Goal: Ask a question

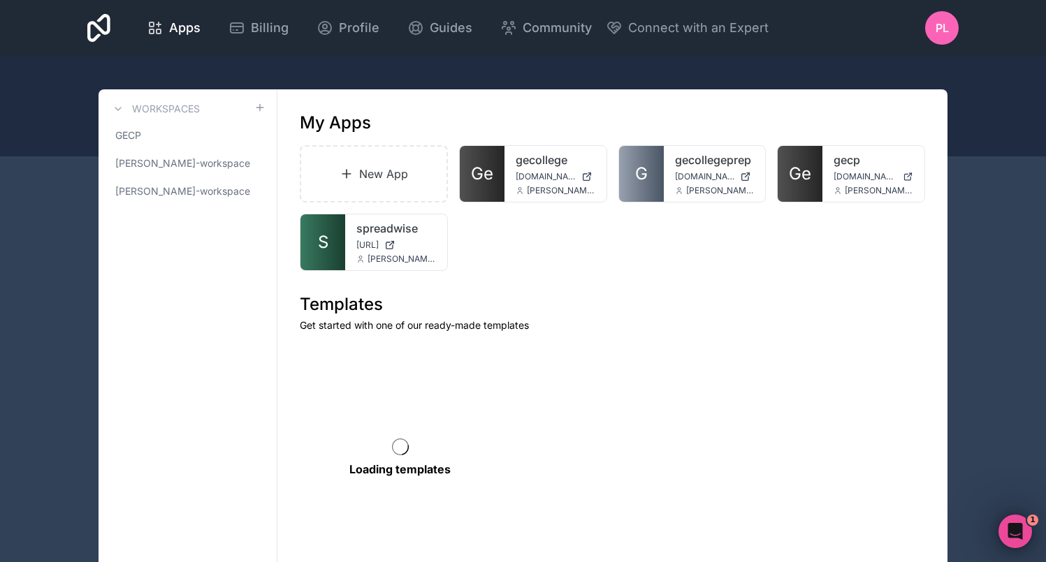
click at [1017, 535] on icon "Open Intercom Messenger" at bounding box center [1015, 532] width 23 height 23
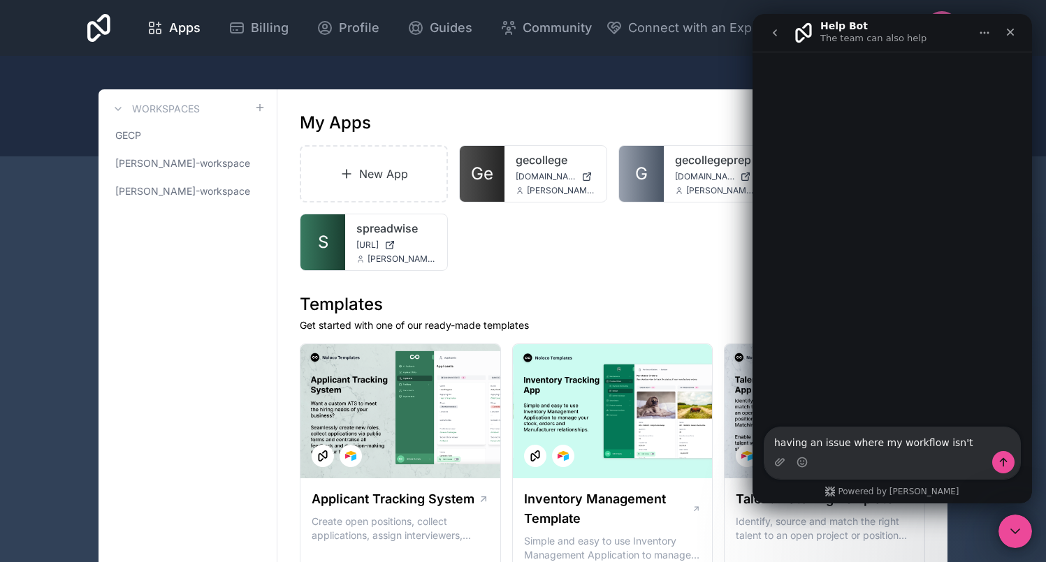
type textarea "having an issue where my workflow isn't working"
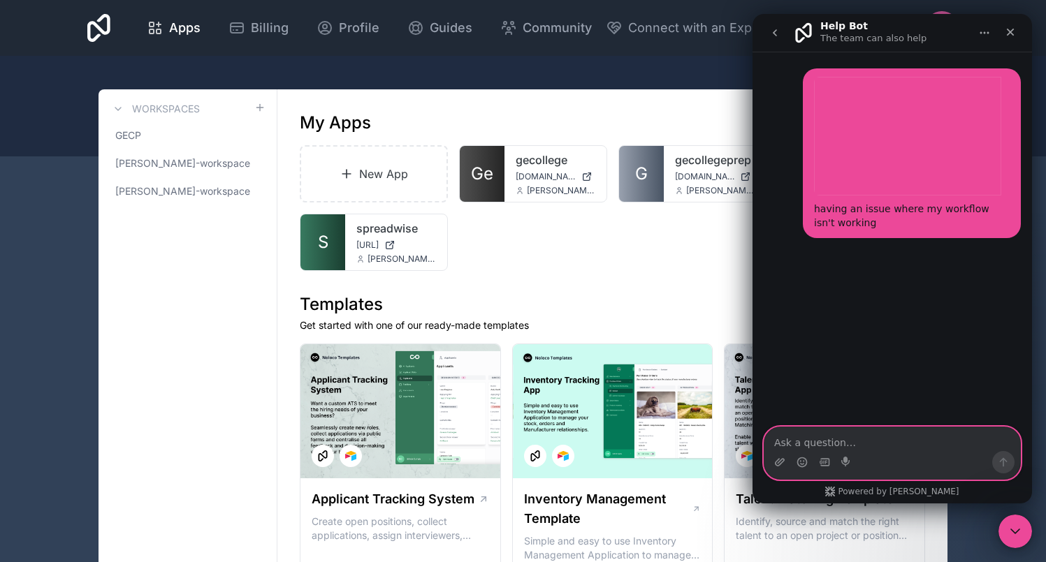
paste textarea "[URL][DOMAIN_NAME]"
type textarea "[URL][DOMAIN_NAME]"
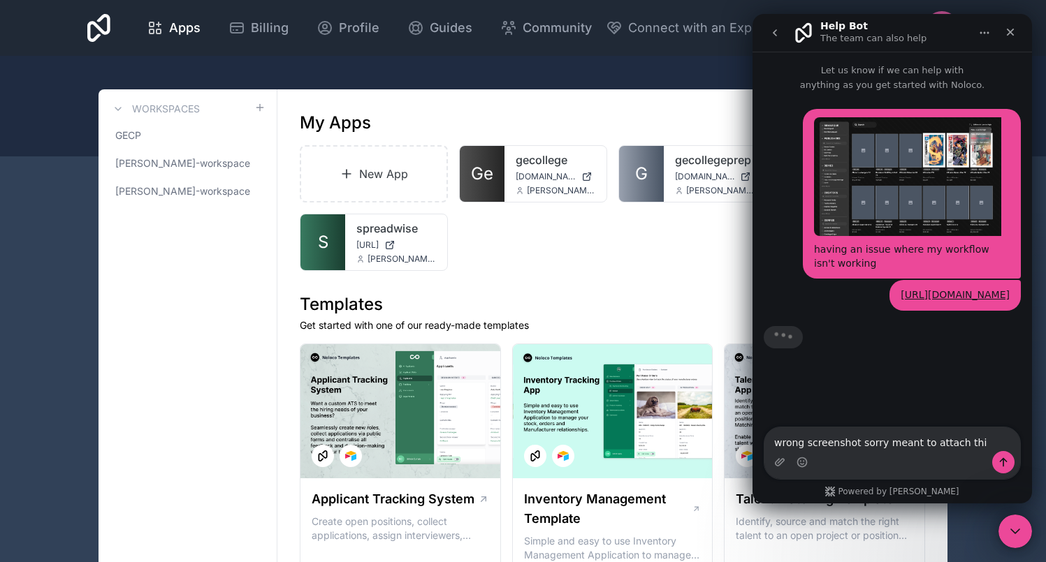
type textarea "wrong screenshot sorry meant to attach this"
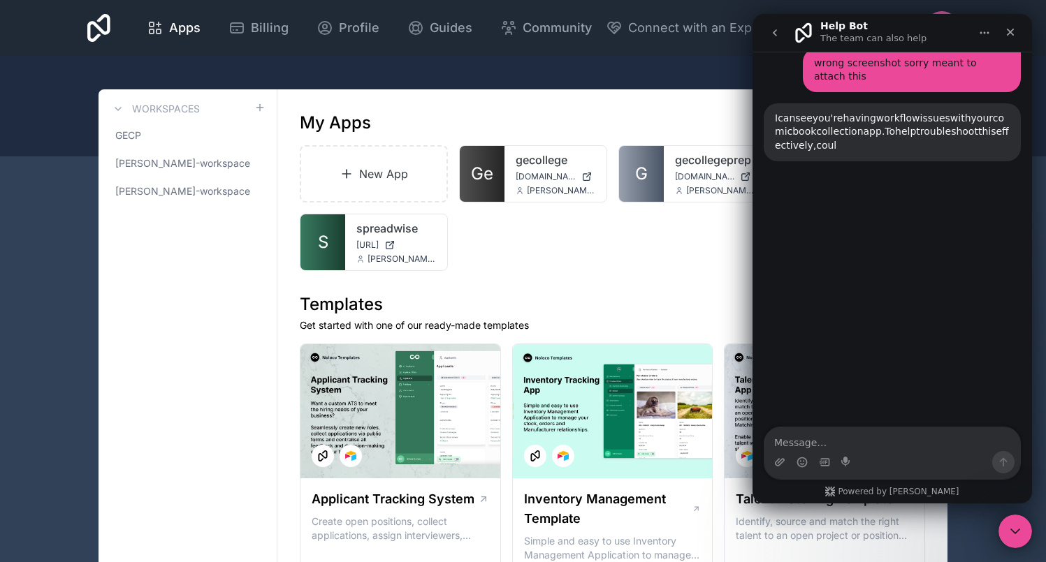
scroll to position [263, 0]
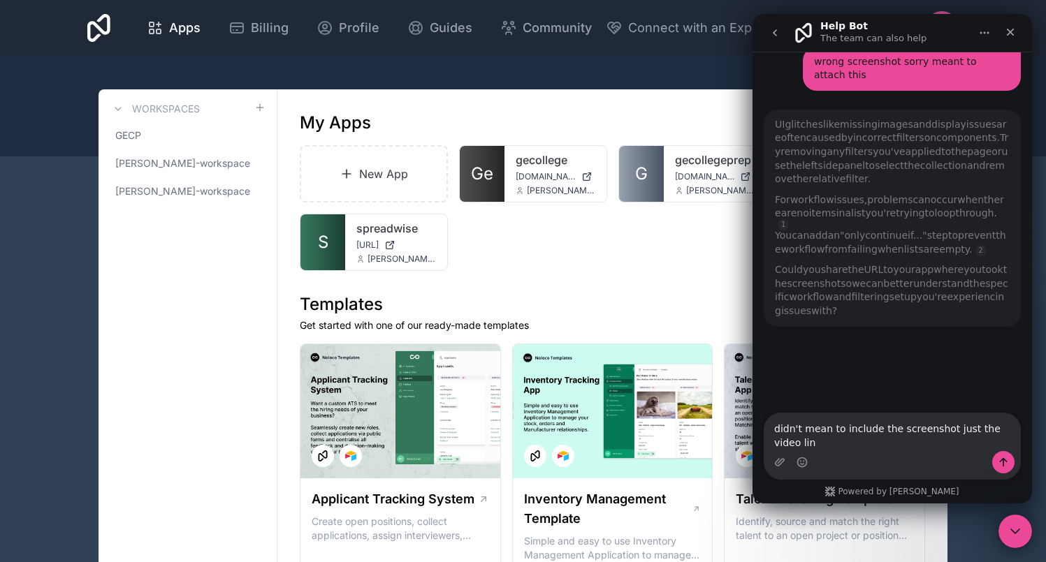
type textarea "didn't mean to include the screenshot just the video link"
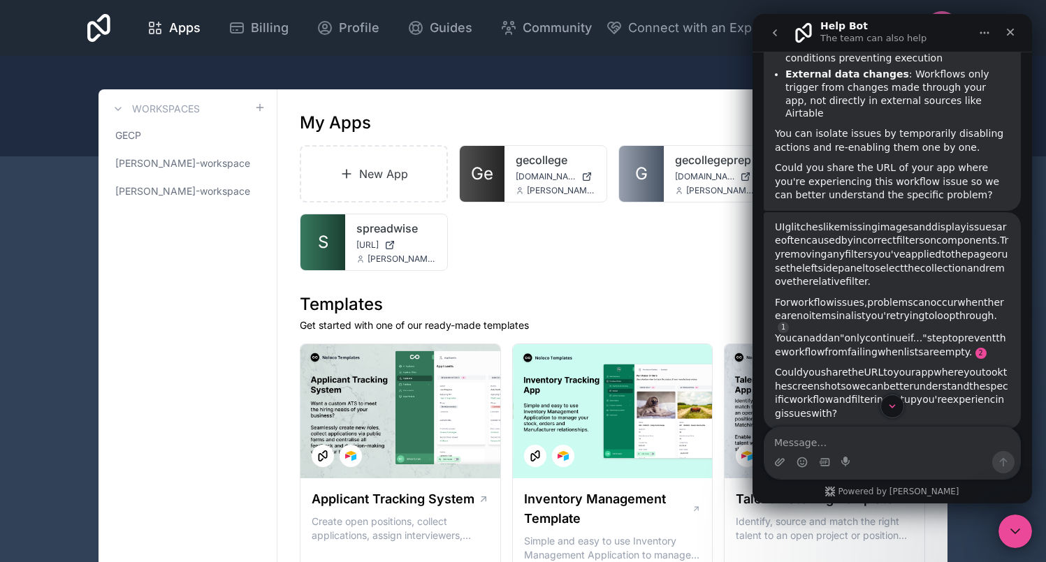
scroll to position [567, 0]
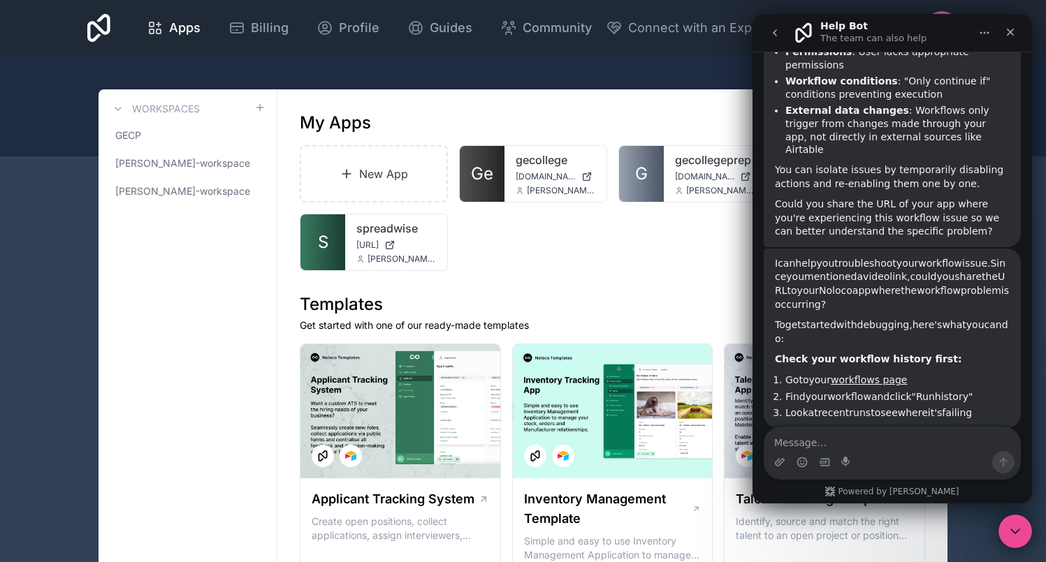
click at [935, 440] on textarea "Message…" at bounding box center [892, 440] width 256 height 24
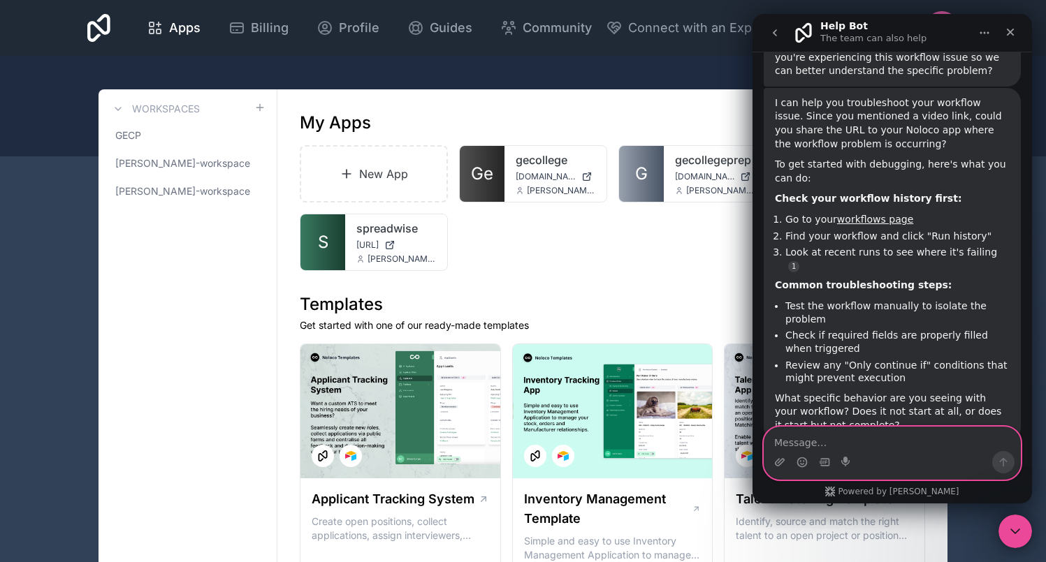
scroll to position [708, 0]
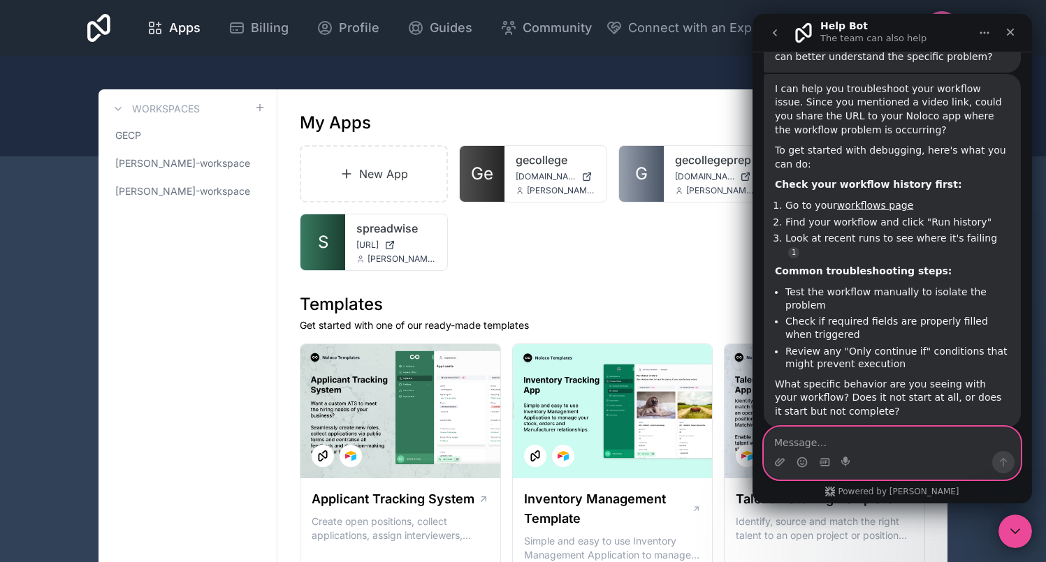
type textarea "a"
type textarea "real person please"
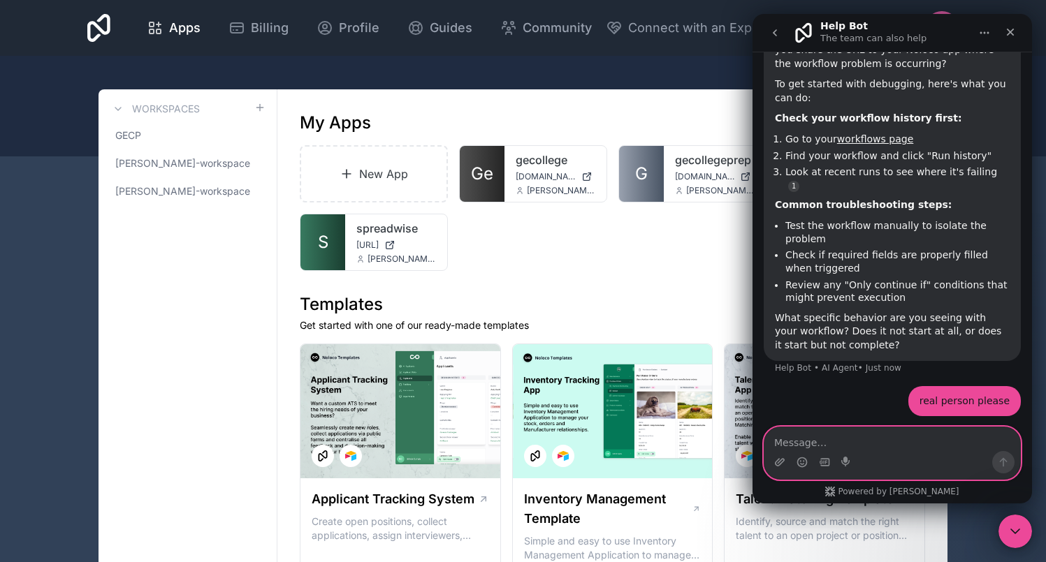
scroll to position [795, 0]
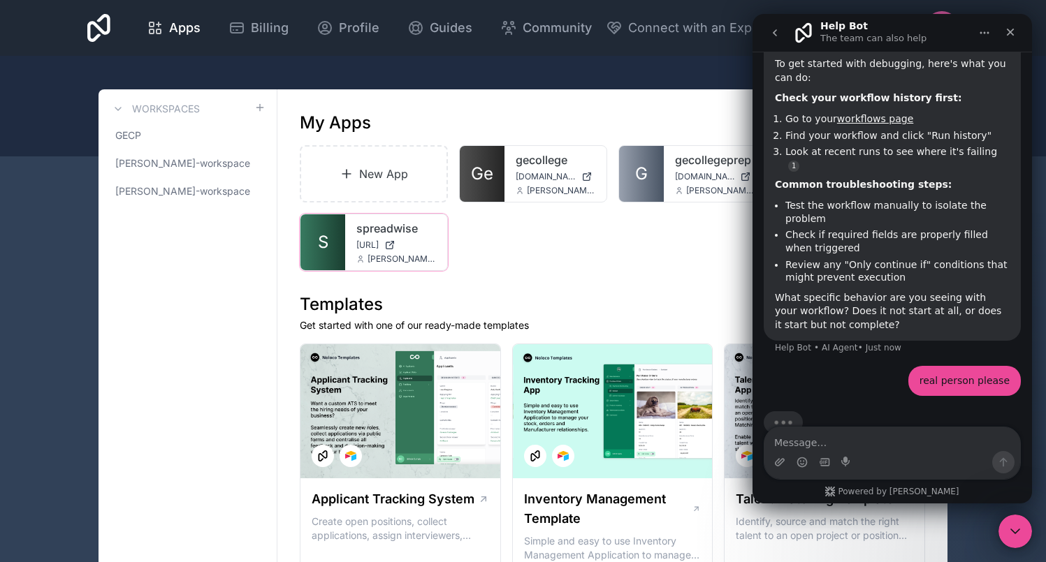
click at [334, 245] on link "S" at bounding box center [322, 242] width 45 height 56
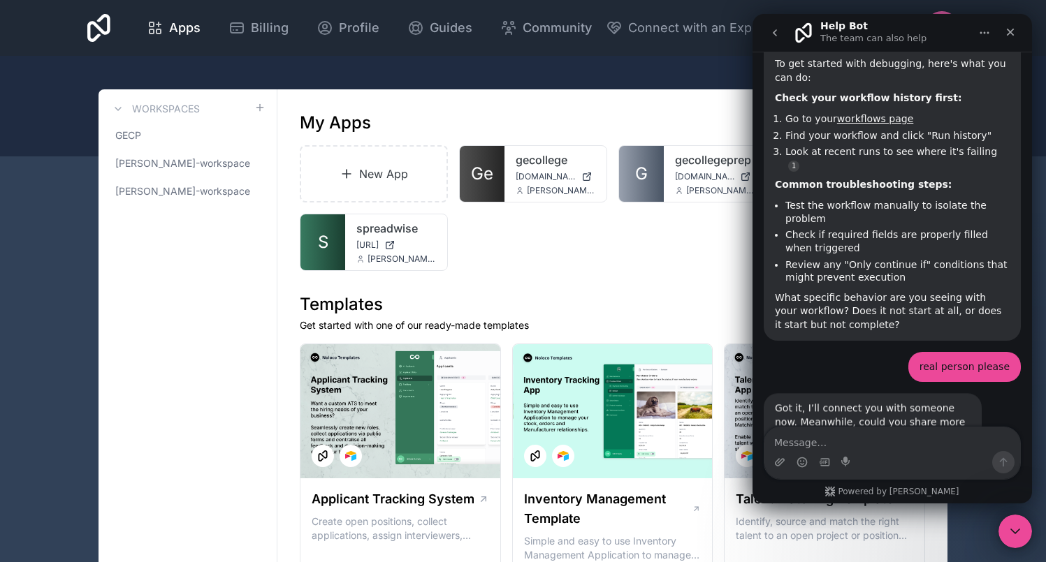
scroll to position [833, 0]
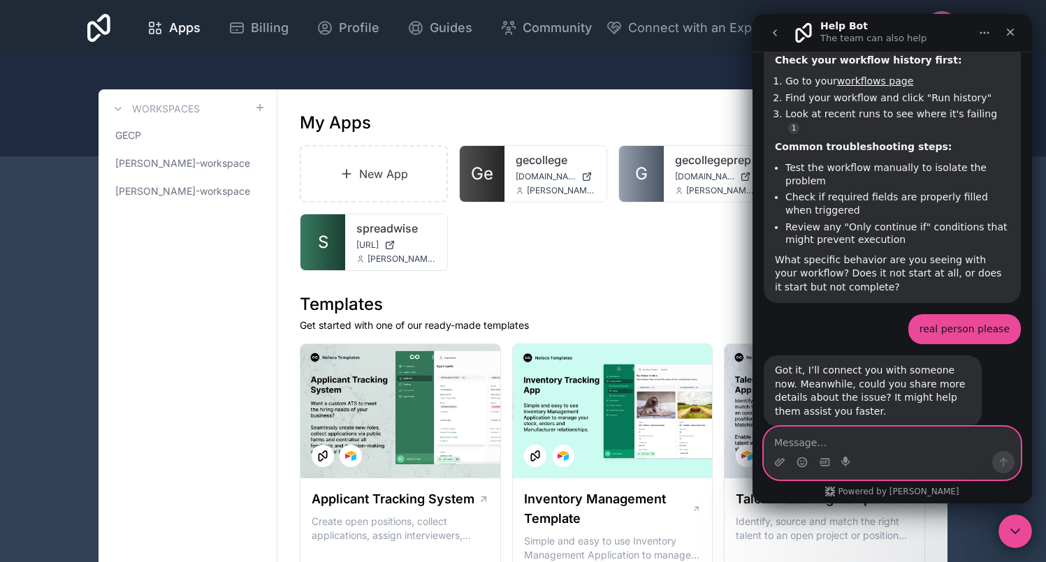
click at [921, 435] on textarea "Message…" at bounding box center [892, 440] width 256 height 24
paste textarea "[URL][DOMAIN_NAME]"
type textarea "[URL][DOMAIN_NAME]"
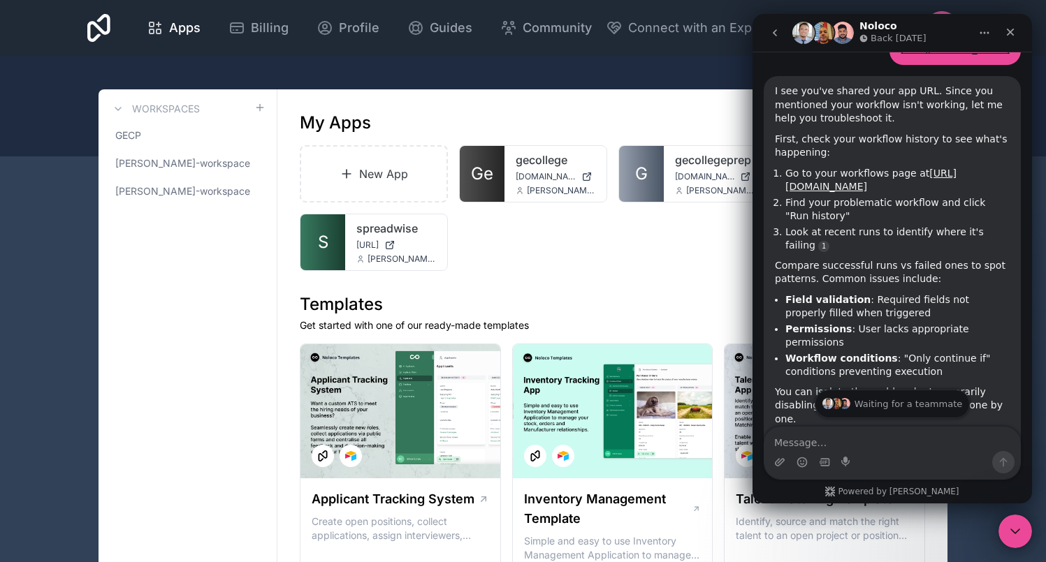
scroll to position [1825, 0]
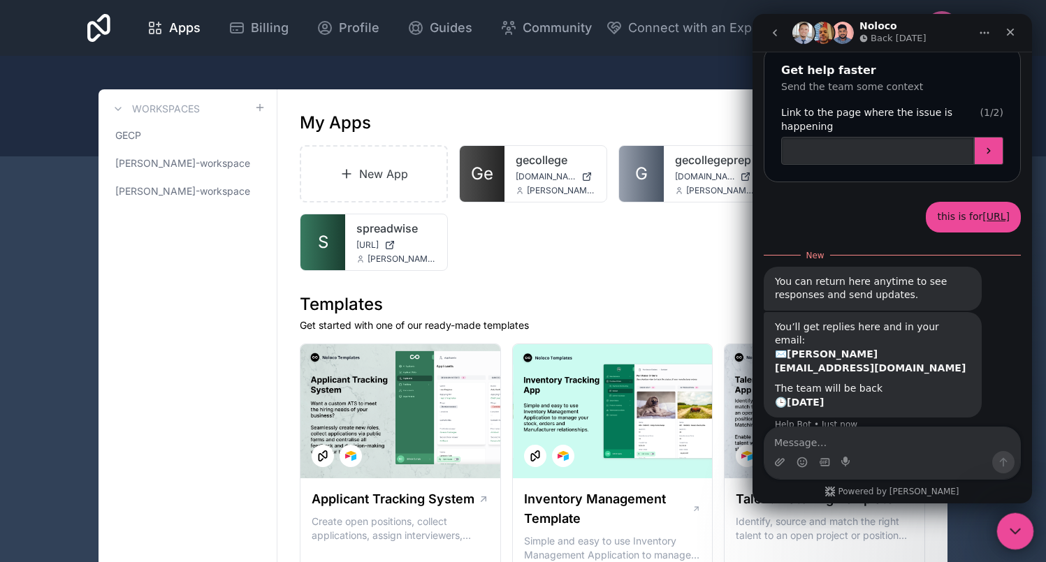
click at [1015, 527] on icon "Close Intercom Messenger" at bounding box center [1013, 529] width 17 height 17
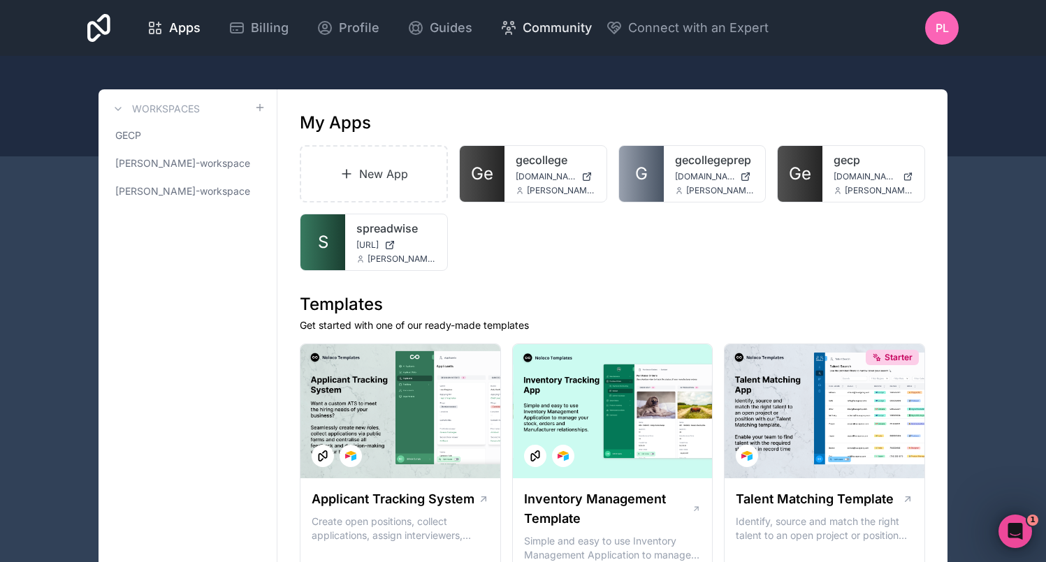
scroll to position [1802, 0]
